Goal: Task Accomplishment & Management: Manage account settings

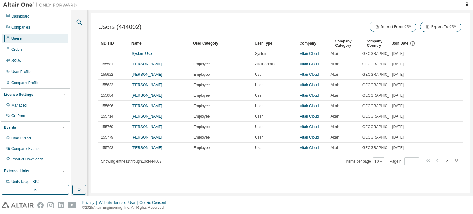
click at [80, 21] on icon "button" at bounding box center [79, 22] width 5 height 5
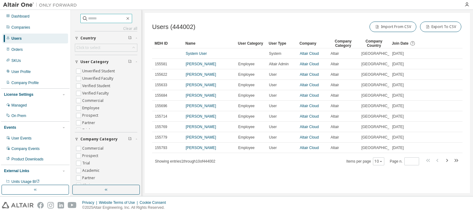
click at [105, 21] on input "text" at bounding box center [106, 18] width 37 height 6
paste input "**********"
type input "**********"
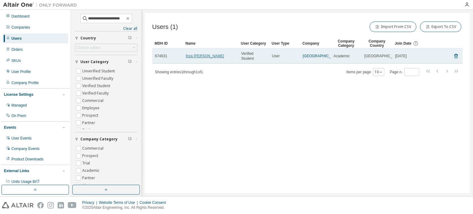
click at [188, 56] on link "Ihza [PERSON_NAME]" at bounding box center [205, 56] width 38 height 4
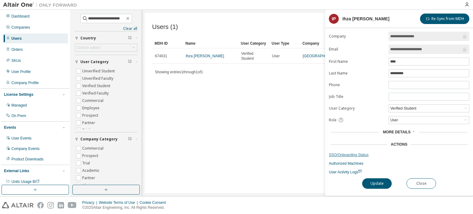
click at [361, 153] on link "SSO/Onboarding Status" at bounding box center [399, 154] width 140 height 5
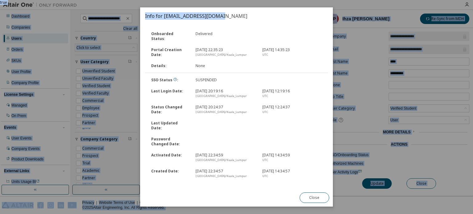
drag, startPoint x: 234, startPoint y: 12, endPoint x: 265, endPoint y: -18, distance: 42.9
click at [265, 0] on html "**********" at bounding box center [236, 107] width 473 height 214
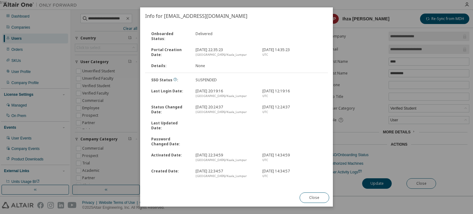
click at [309, 137] on div at bounding box center [292, 142] width 67 height 10
drag, startPoint x: 323, startPoint y: 203, endPoint x: 305, endPoint y: 197, distance: 18.2
click at [320, 202] on div "Close" at bounding box center [314, 198] width 37 height 18
click at [305, 197] on button "Close" at bounding box center [314, 197] width 30 height 10
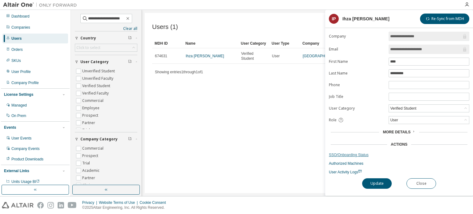
click at [353, 153] on link "SSO/Onboarding Status" at bounding box center [399, 154] width 140 height 5
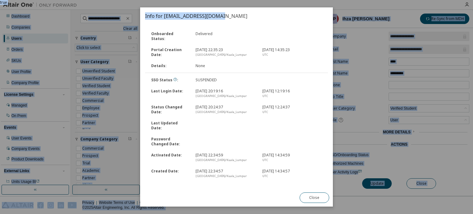
drag, startPoint x: 234, startPoint y: 13, endPoint x: 255, endPoint y: -18, distance: 37.1
click at [255, 0] on html "**********" at bounding box center [236, 107] width 473 height 214
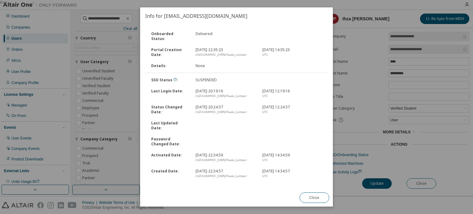
click at [161, 188] on link "Unsuspend User" at bounding box center [160, 190] width 30 height 5
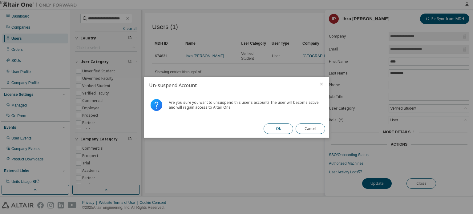
click at [273, 130] on button "Ok" at bounding box center [278, 128] width 30 height 10
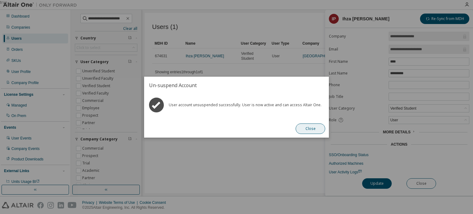
click at [310, 129] on button "Close" at bounding box center [310, 128] width 30 height 10
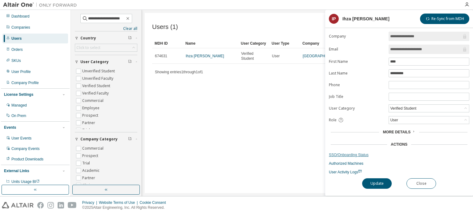
click at [352, 152] on link "SSO/Onboarding Status" at bounding box center [399, 154] width 140 height 5
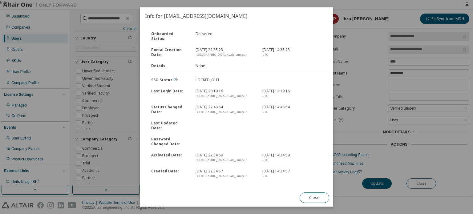
click at [193, 188] on link "Reset Password" at bounding box center [188, 190] width 29 height 5
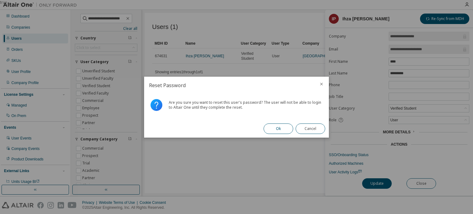
click at [275, 129] on button "Ok" at bounding box center [278, 128] width 30 height 10
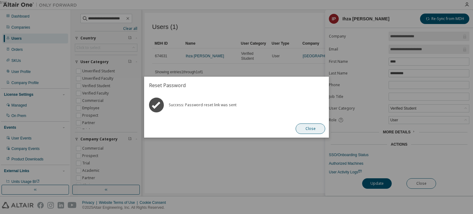
click at [311, 130] on button "Close" at bounding box center [310, 128] width 30 height 10
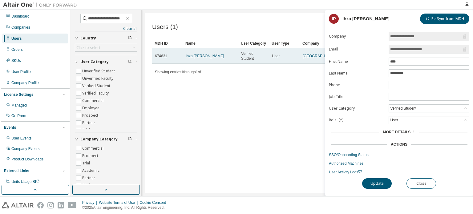
click at [200, 59] on td "Ihza [PERSON_NAME]" at bounding box center [210, 55] width 55 height 15
click at [200, 58] on link "Ihza [PERSON_NAME]" at bounding box center [205, 56] width 38 height 4
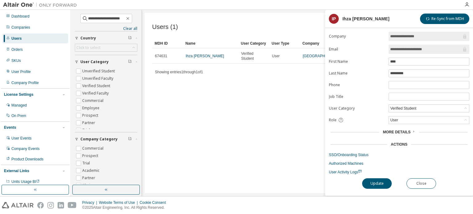
click at [336, 150] on form "**********" at bounding box center [399, 103] width 140 height 143
click at [336, 152] on link "SSO/Onboarding Status" at bounding box center [399, 154] width 140 height 5
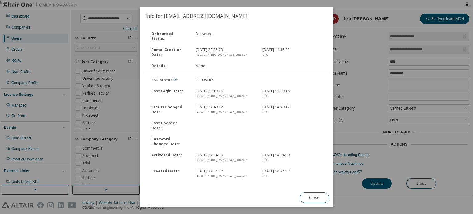
click at [318, 196] on button "Close" at bounding box center [314, 197] width 30 height 10
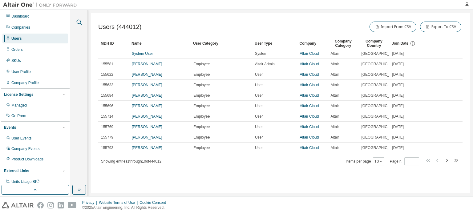
click at [78, 22] on icon "button" at bounding box center [78, 21] width 7 height 7
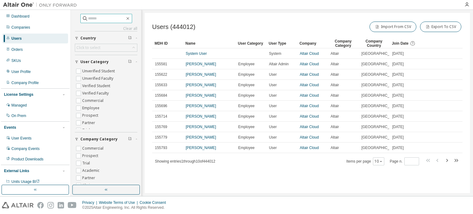
click at [102, 19] on input "text" at bounding box center [106, 18] width 37 height 6
paste input "**********"
type input "**********"
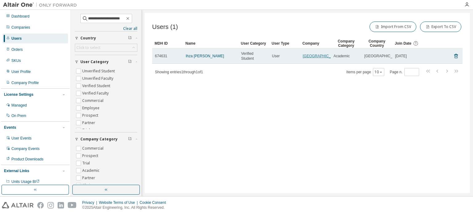
click at [316, 58] on link "[GEOGRAPHIC_DATA]" at bounding box center [322, 56] width 38 height 4
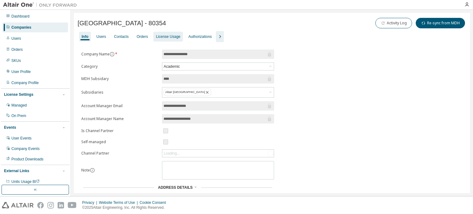
click at [167, 39] on div "License Usage" at bounding box center [168, 36] width 24 height 5
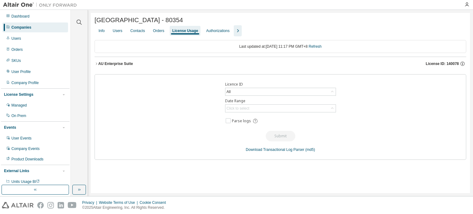
click at [98, 62] on div "AU Enterprise Suite" at bounding box center [115, 63] width 35 height 5
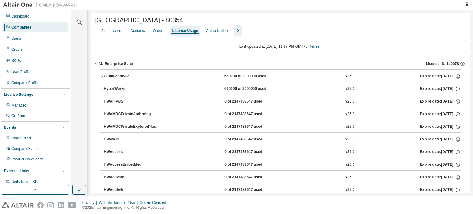
click at [102, 90] on icon "button" at bounding box center [102, 89] width 4 height 4
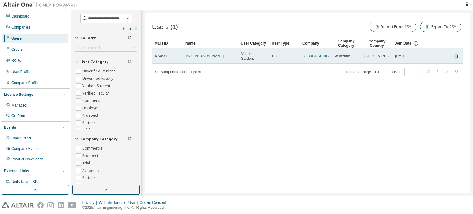
click at [309, 57] on link "[GEOGRAPHIC_DATA]" at bounding box center [322, 56] width 38 height 4
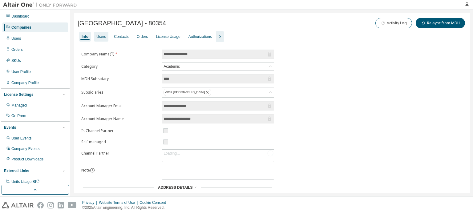
click at [96, 34] on div "Users" at bounding box center [101, 36] width 10 height 5
